Goal: Check status: Check status

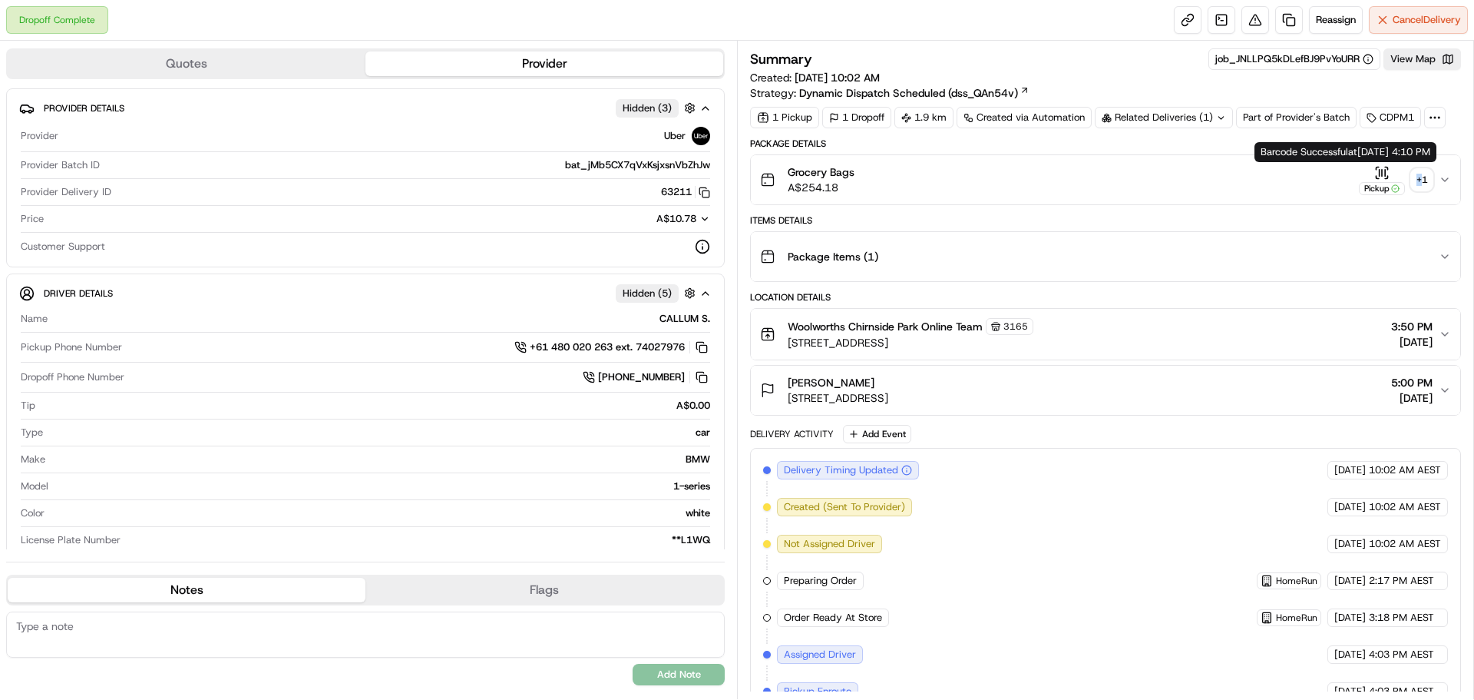
click at [1421, 185] on div "+ 1" at bounding box center [1421, 179] width 21 height 21
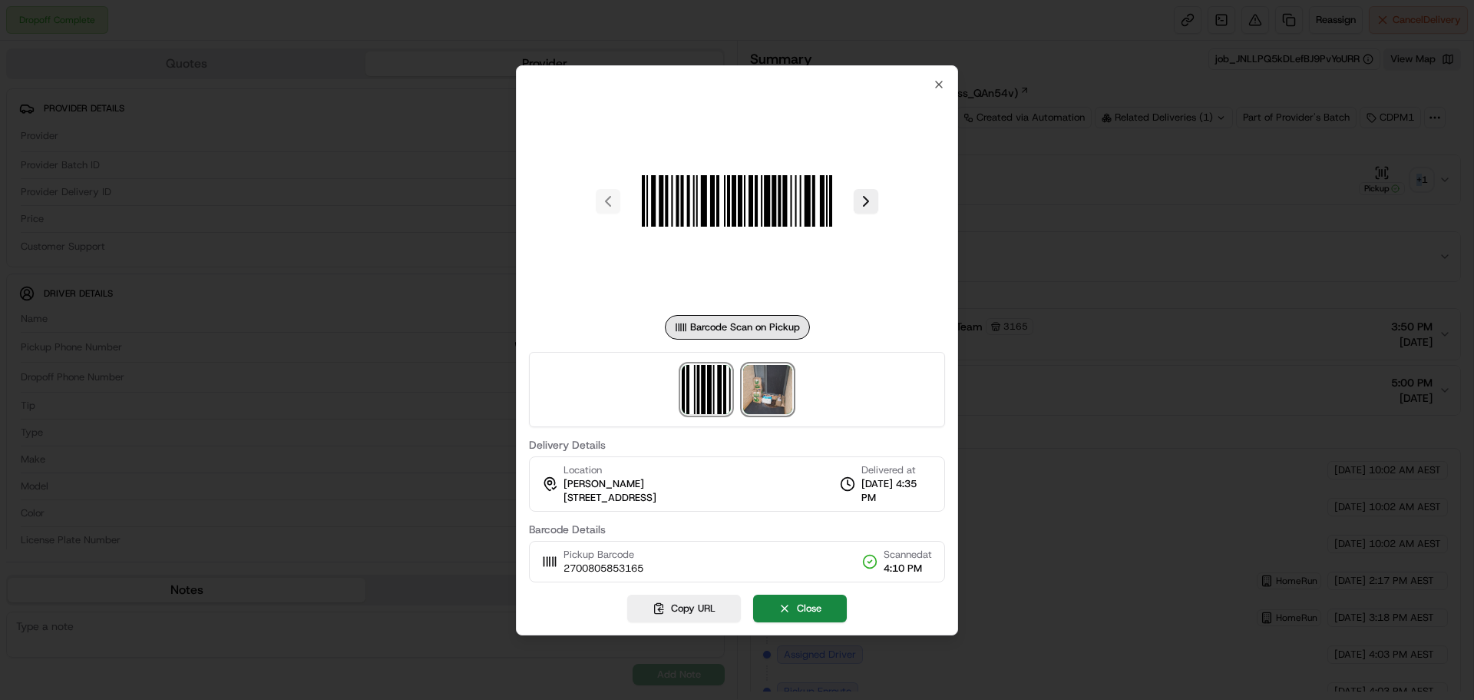
click at [744, 392] on img at bounding box center [767, 389] width 49 height 49
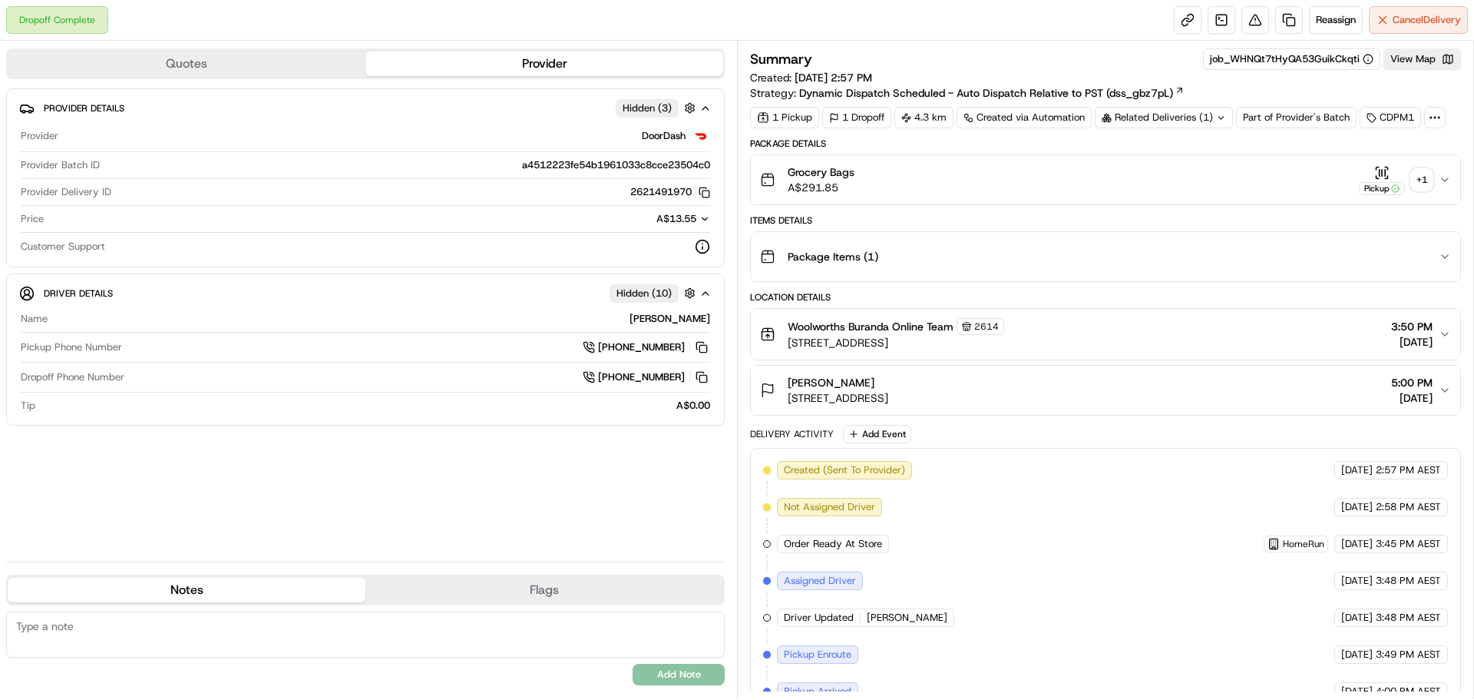
click at [1425, 180] on div "+ 1" at bounding box center [1421, 179] width 21 height 21
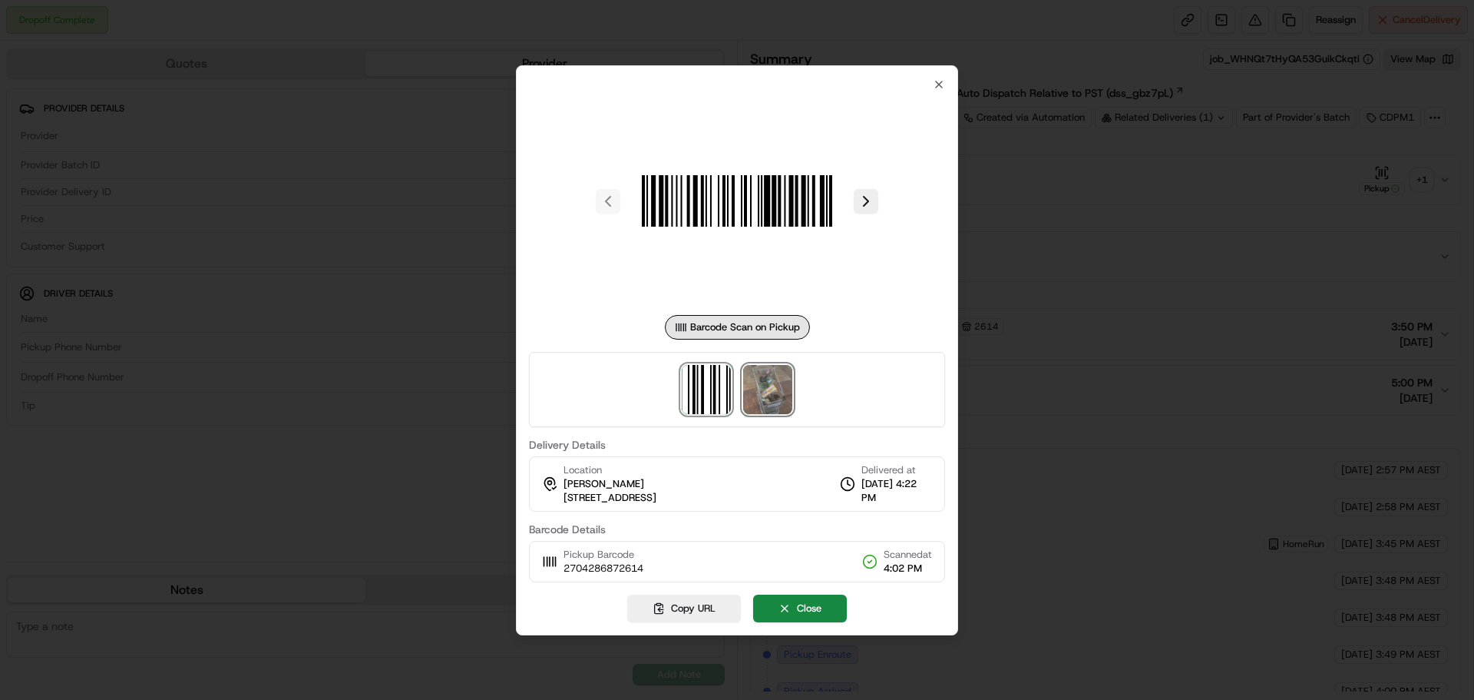
click at [762, 393] on img at bounding box center [767, 389] width 49 height 49
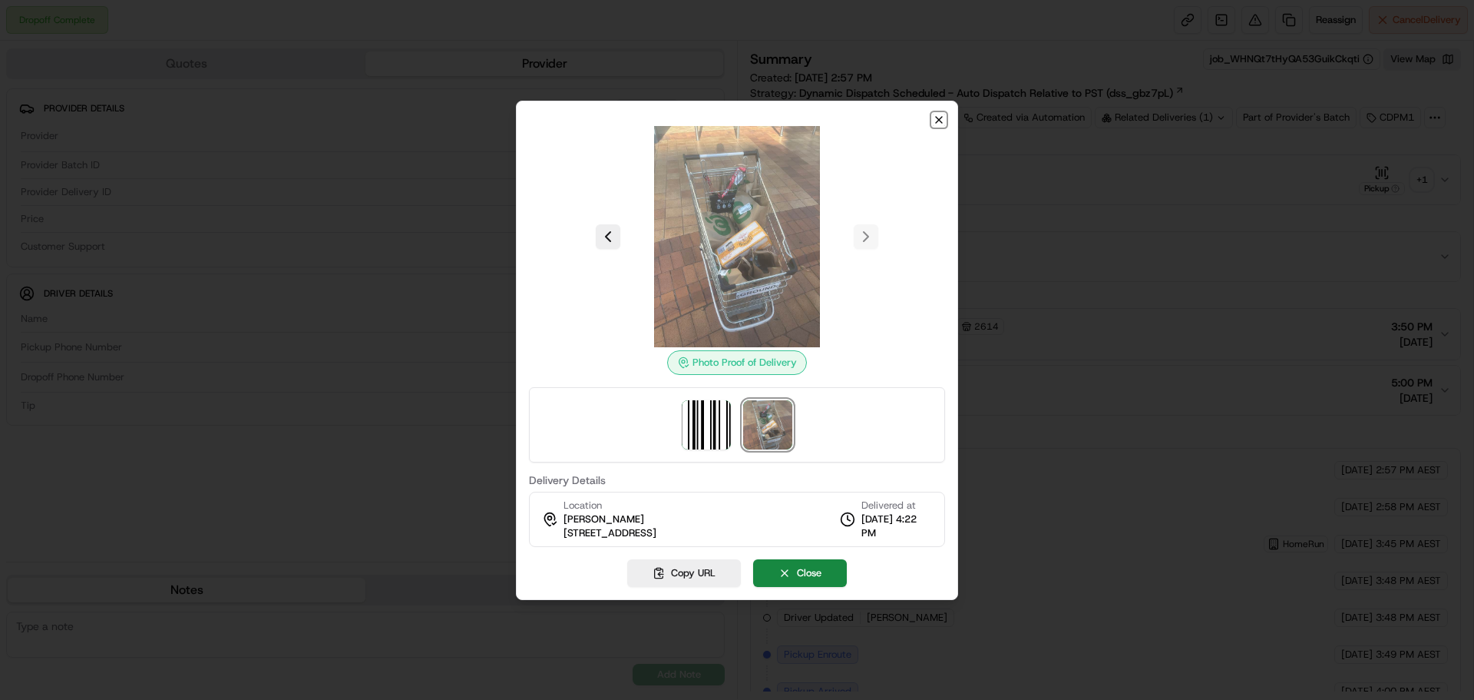
click at [944, 121] on icon "button" at bounding box center [939, 120] width 12 height 12
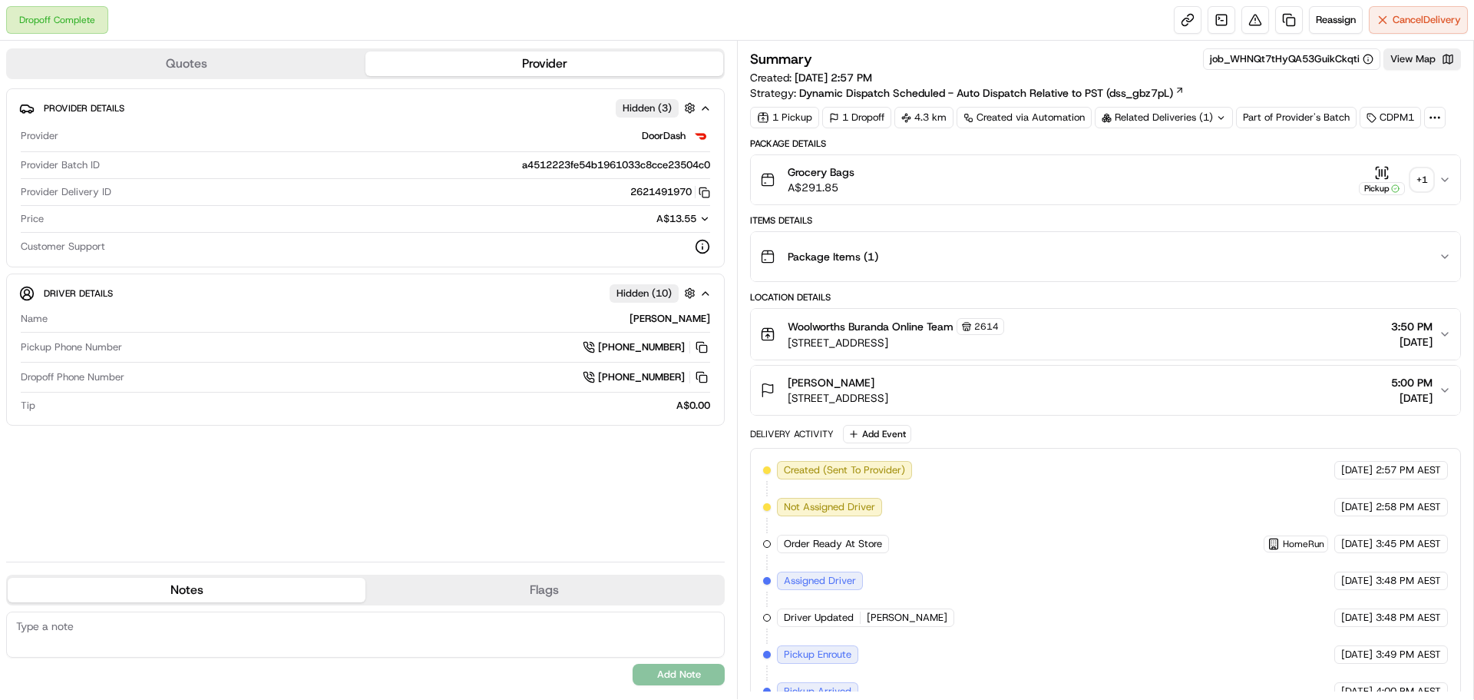
click at [1427, 181] on div "+ 1" at bounding box center [1421, 179] width 21 height 21
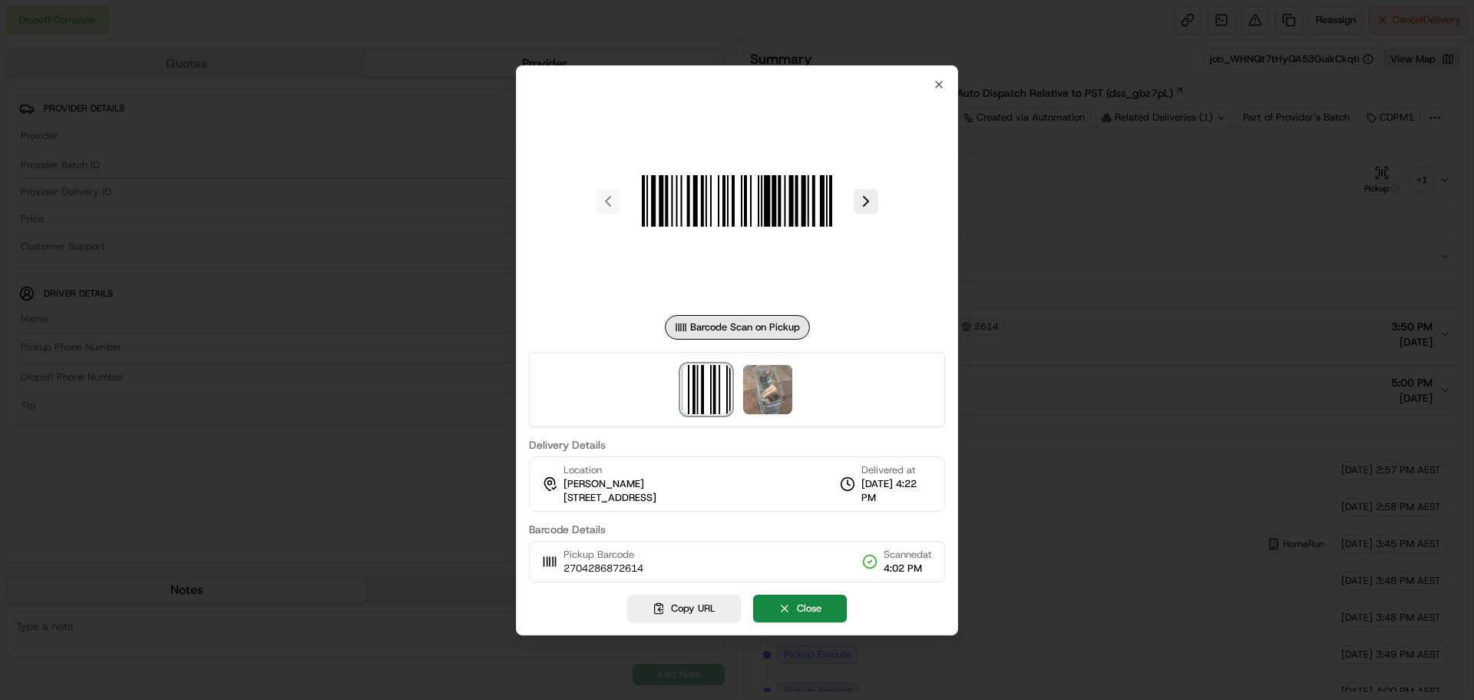
click at [738, 401] on div at bounding box center [737, 389] width 416 height 75
click at [757, 395] on img at bounding box center [767, 389] width 49 height 49
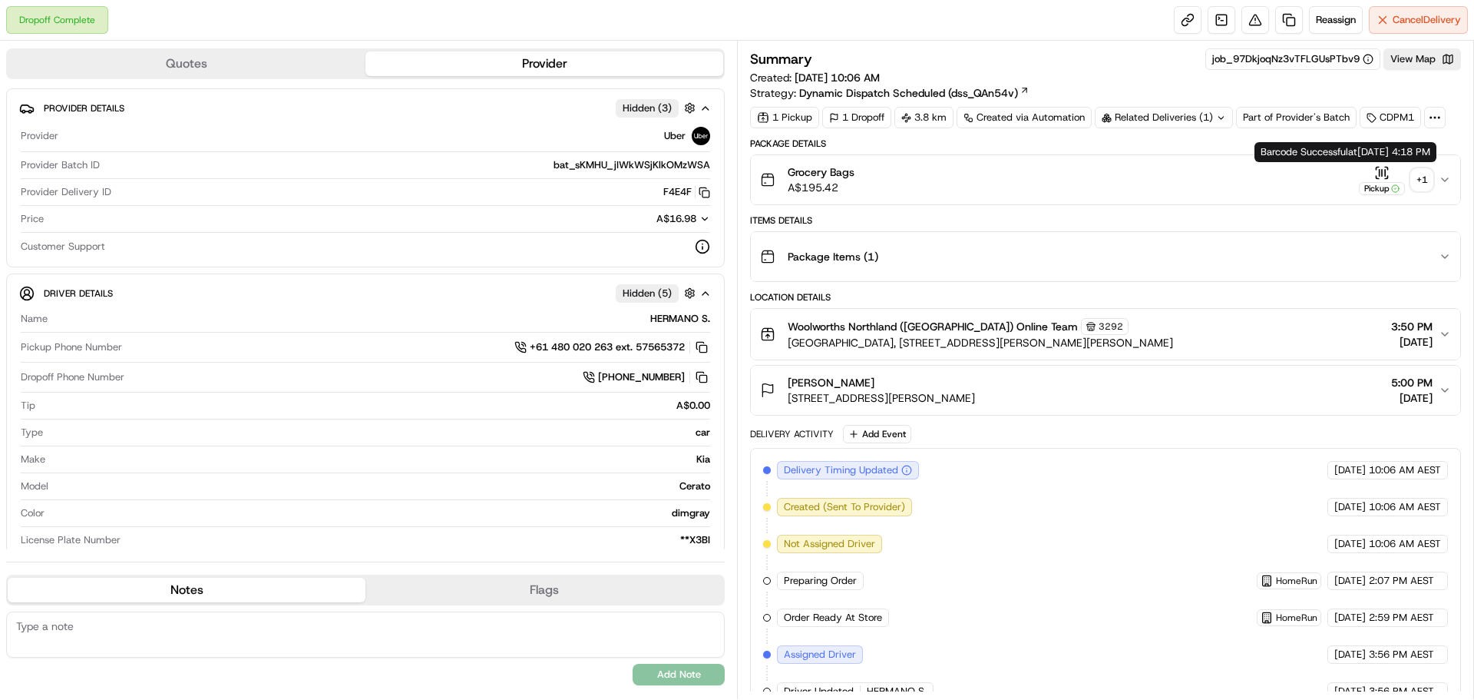
click at [1417, 178] on div "+ 1" at bounding box center [1421, 179] width 21 height 21
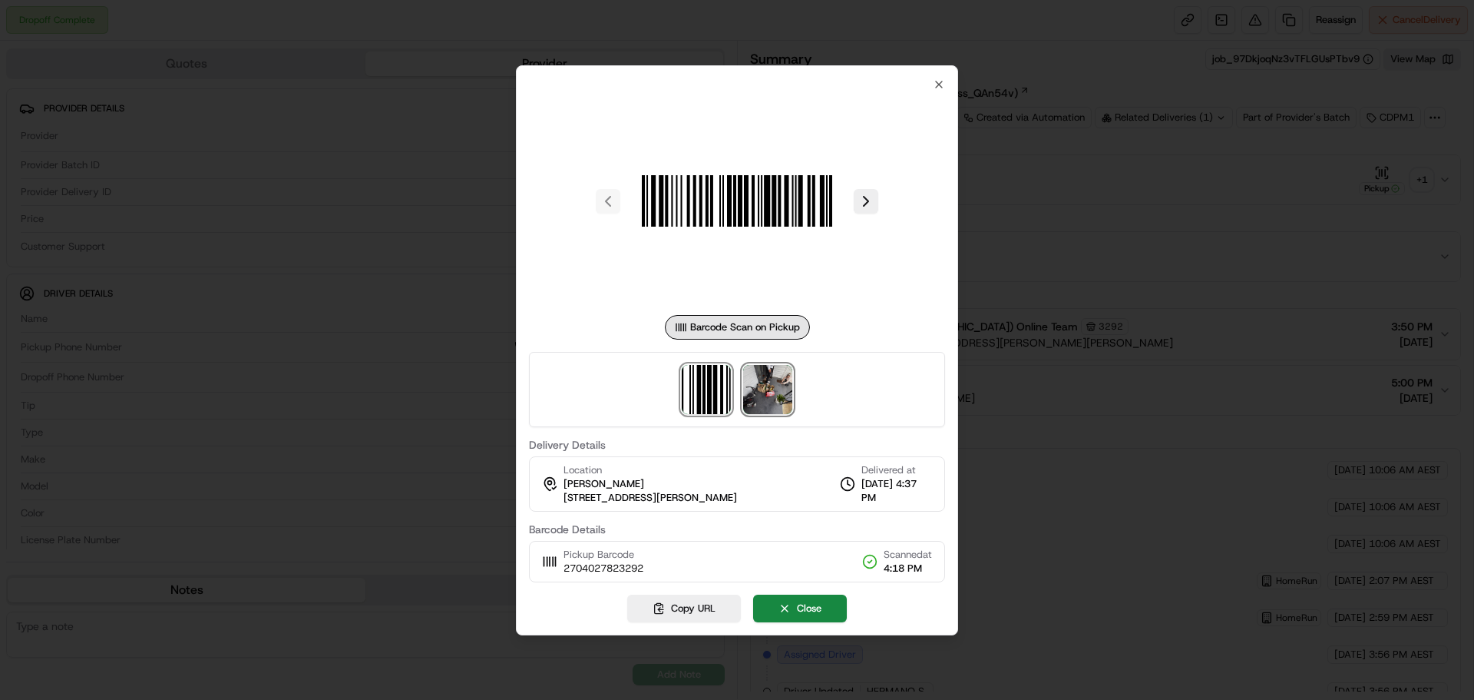
click at [777, 383] on img at bounding box center [767, 389] width 49 height 49
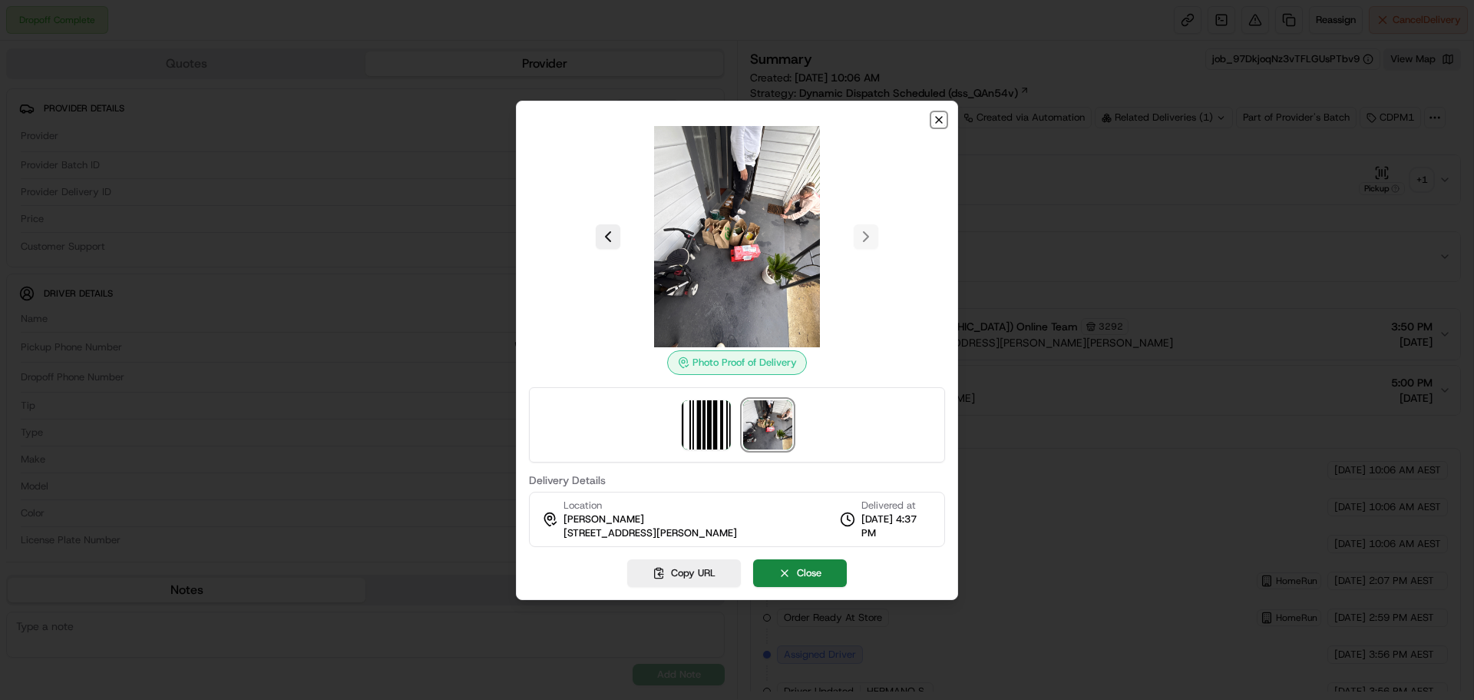
click at [936, 120] on icon "button" at bounding box center [939, 120] width 12 height 12
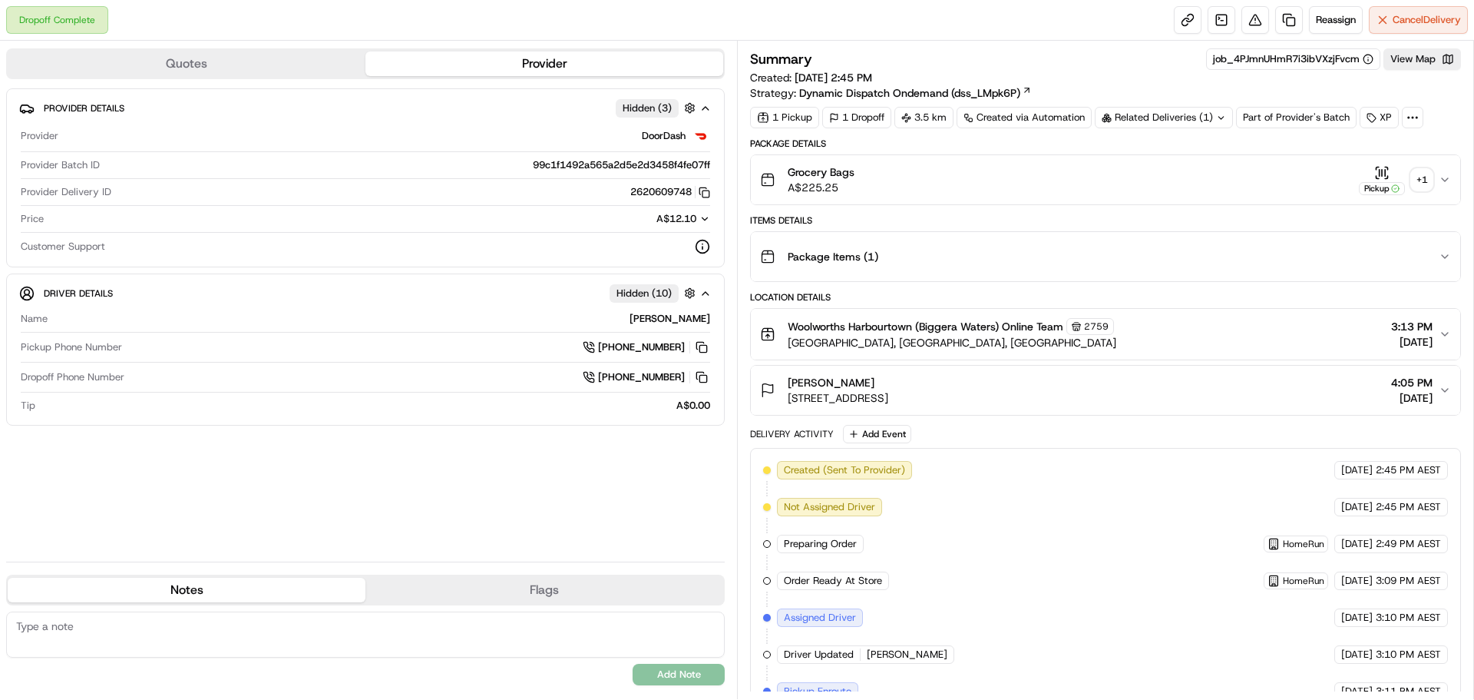
click at [1421, 187] on div "+ 1" at bounding box center [1421, 179] width 21 height 21
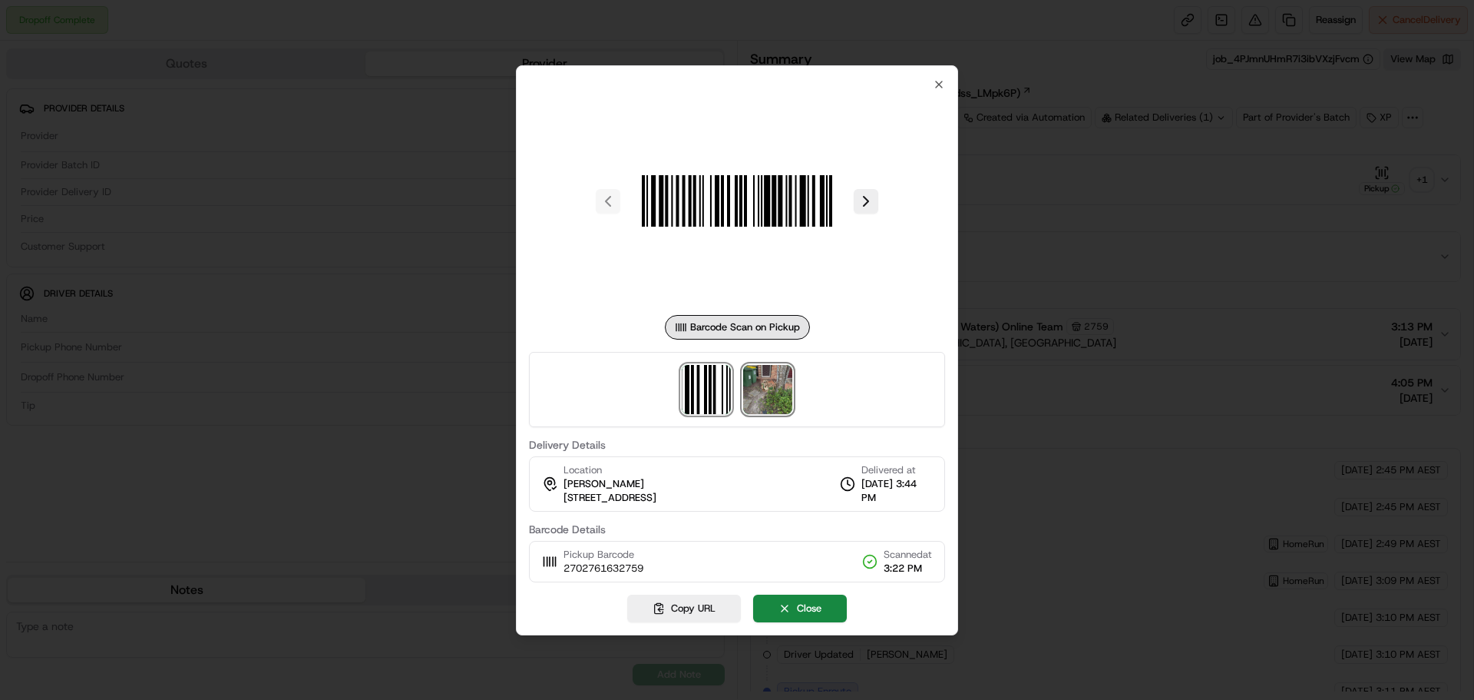
click at [753, 381] on img at bounding box center [767, 389] width 49 height 49
